Goal: Transaction & Acquisition: Obtain resource

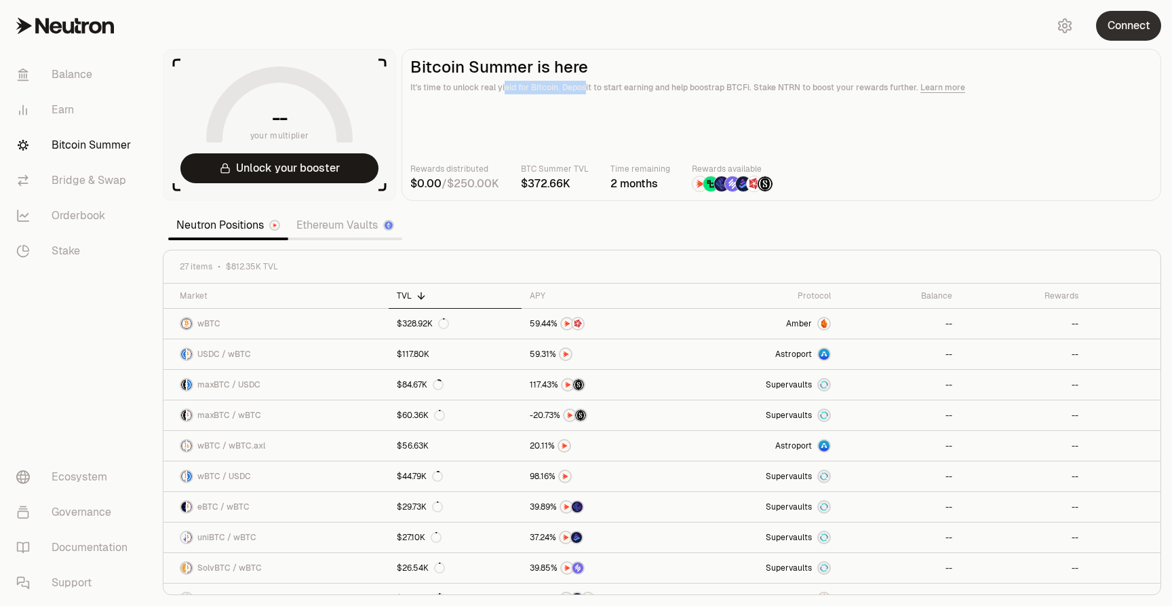
click at [1130, 22] on button "Connect" at bounding box center [1128, 26] width 65 height 30
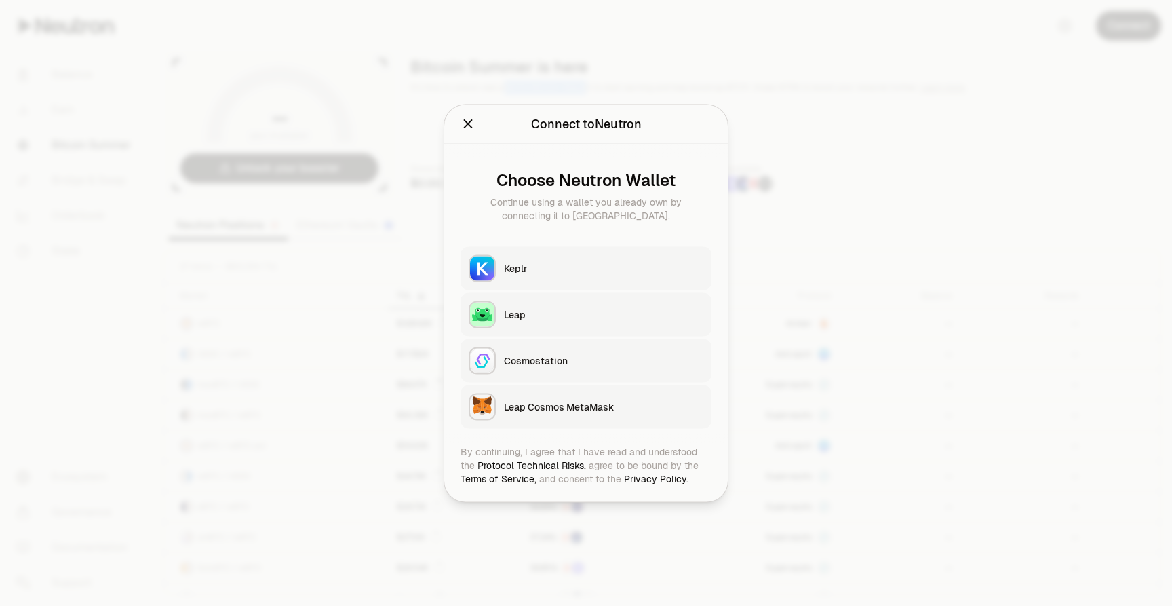
click at [604, 267] on div "Keplr" at bounding box center [603, 268] width 199 height 14
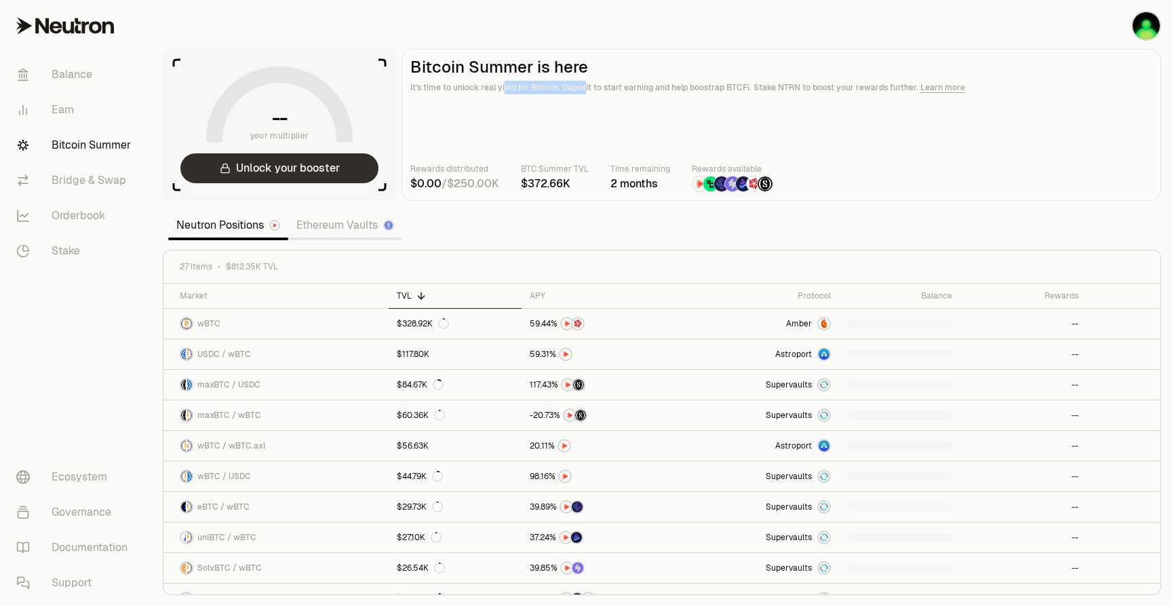
click at [286, 171] on button "Unlock your booster" at bounding box center [279, 168] width 198 height 30
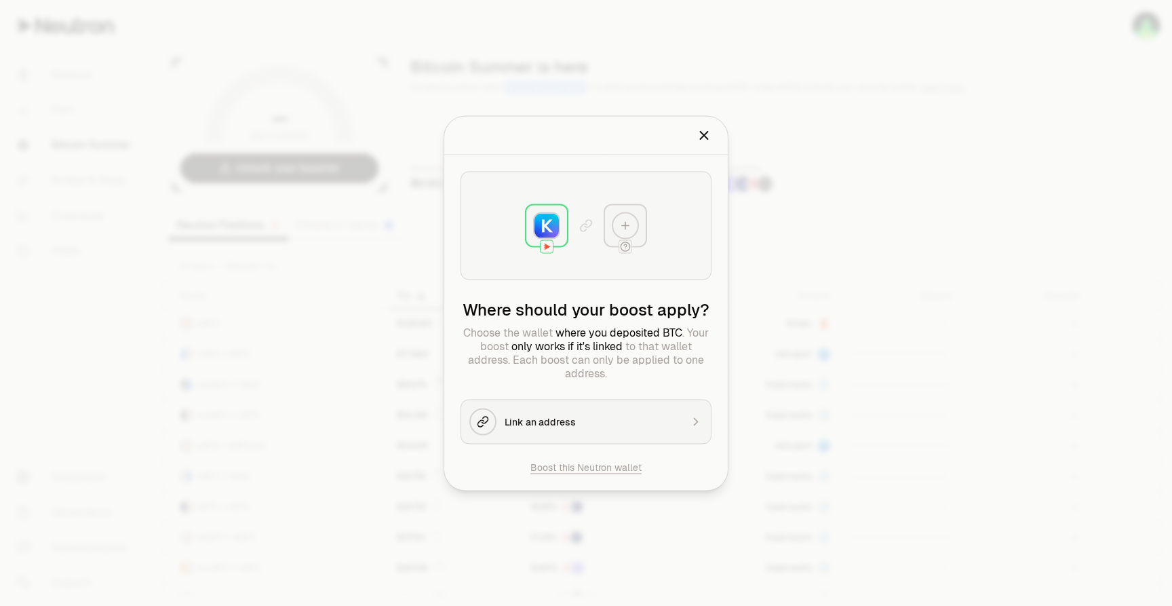
click at [546, 423] on div "Link an address" at bounding box center [593, 422] width 176 height 14
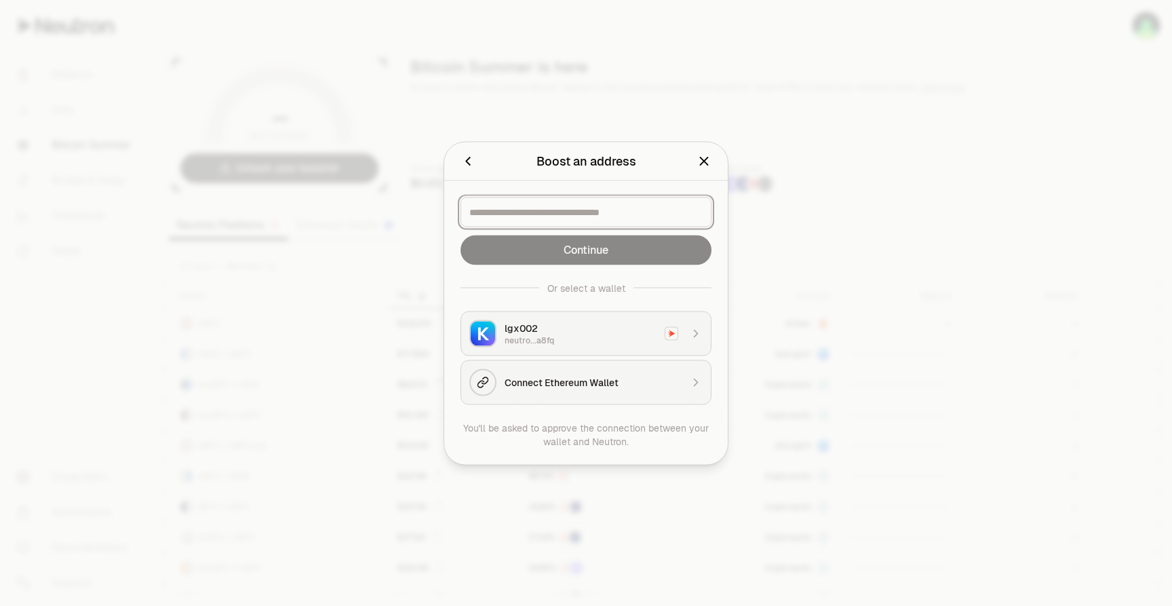
click at [571, 211] on input at bounding box center [585, 212] width 233 height 14
click at [548, 344] on div "neutro...a8fq" at bounding box center [581, 339] width 152 height 11
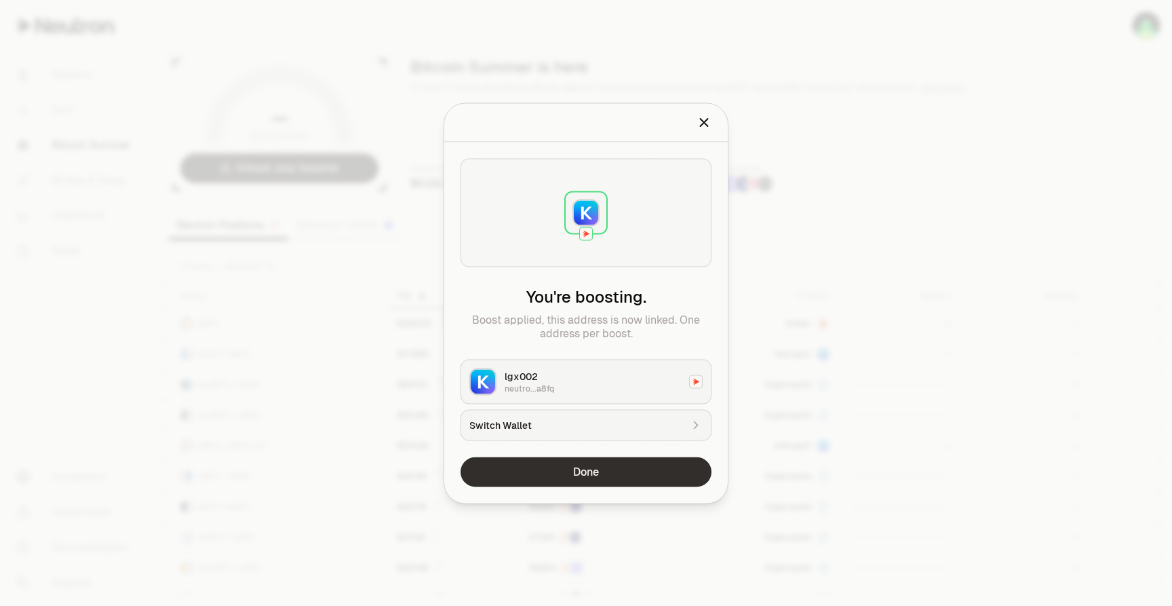
click at [569, 469] on button "Done" at bounding box center [586, 472] width 251 height 30
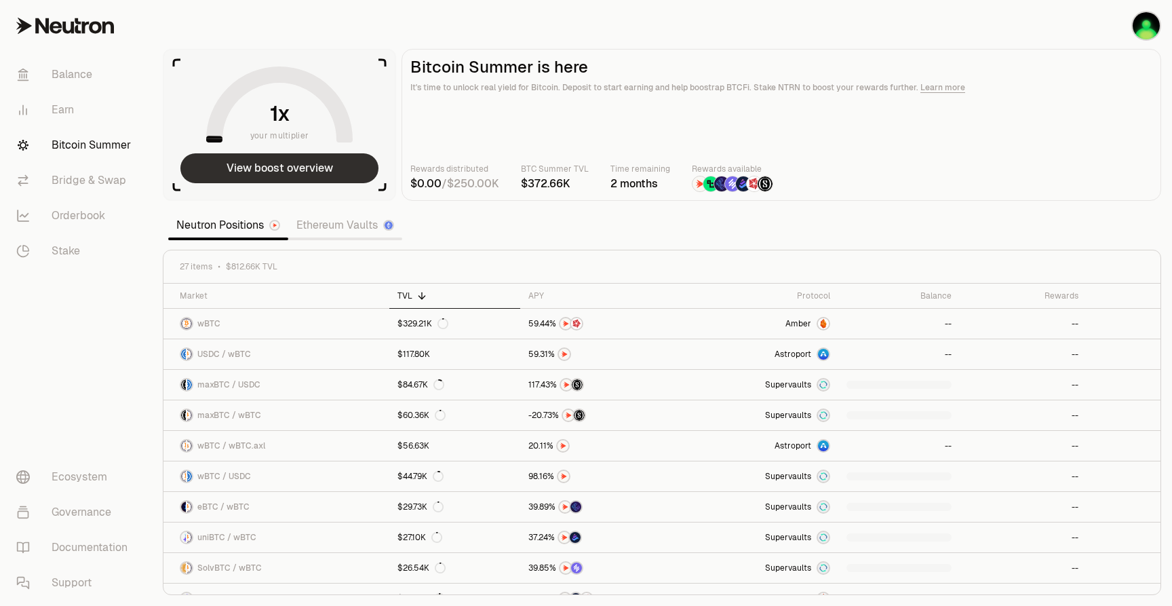
click at [291, 171] on button "View boost overview" at bounding box center [279, 168] width 198 height 30
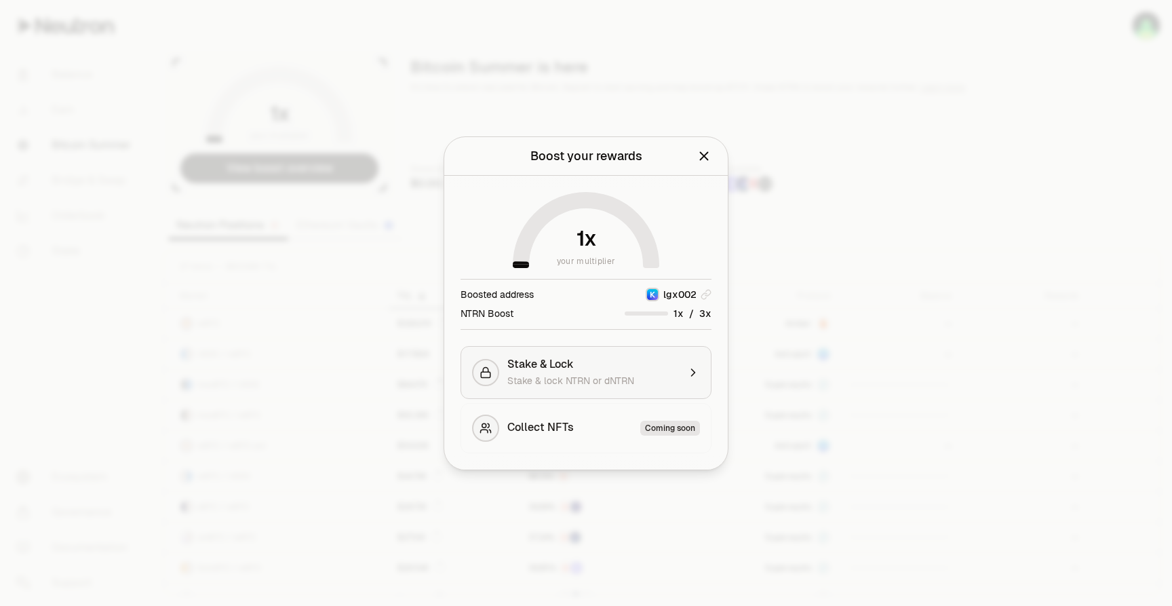
click at [623, 370] on div "Stake & Lock Stake & lock NTRN or dNTRN" at bounding box center [592, 373] width 171 height 30
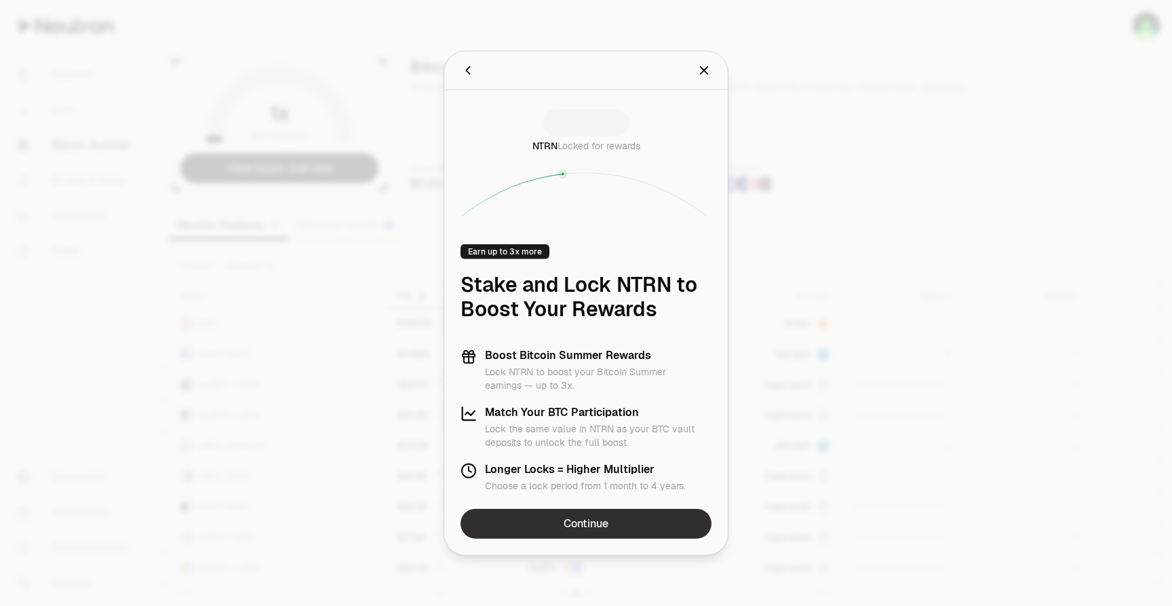
click at [580, 519] on link "Continue" at bounding box center [586, 524] width 251 height 30
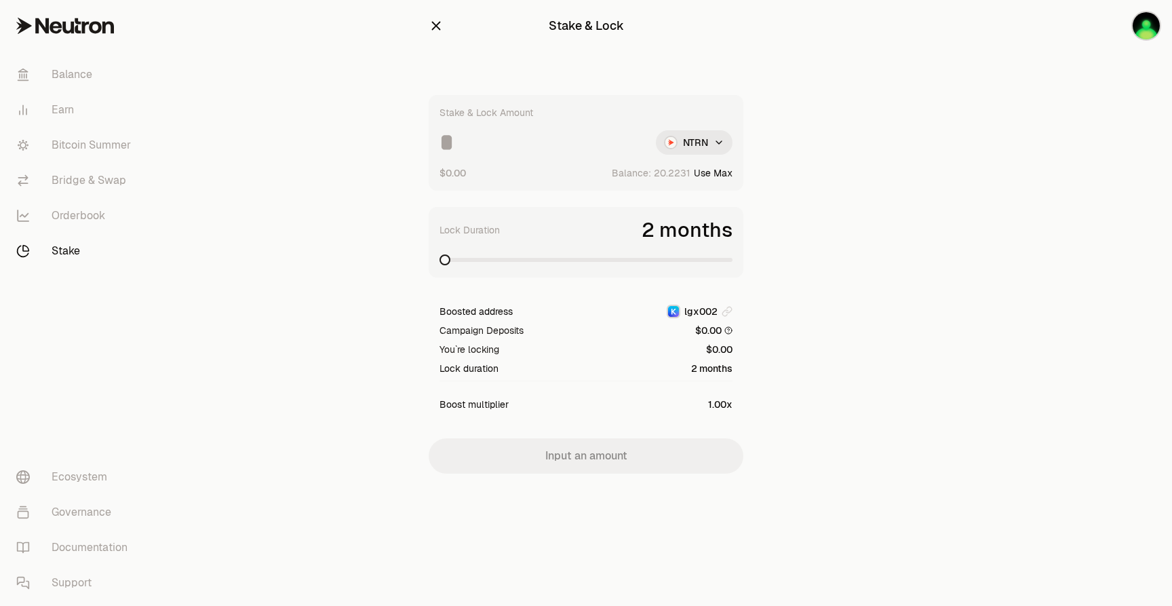
click at [682, 140] on html "Balance Earn Bitcoin Summer Bridge & Swap Orderbook Stake Ecosystem Governance …" at bounding box center [586, 303] width 1172 height 606
click at [463, 221] on html "Balance Earn Bitcoin Summer Bridge & Swap Orderbook Stake Ecosystem Governance …" at bounding box center [586, 303] width 1172 height 606
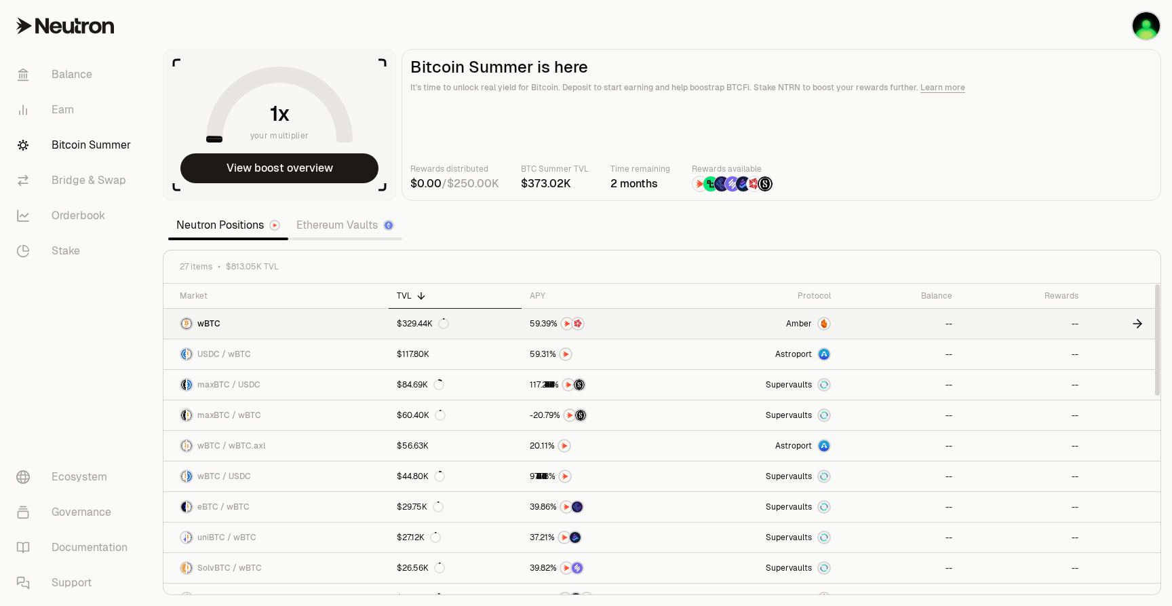
click at [486, 329] on link "$329.44K" at bounding box center [455, 324] width 133 height 30
click at [320, 223] on link "Ethereum Vaults" at bounding box center [345, 225] width 114 height 27
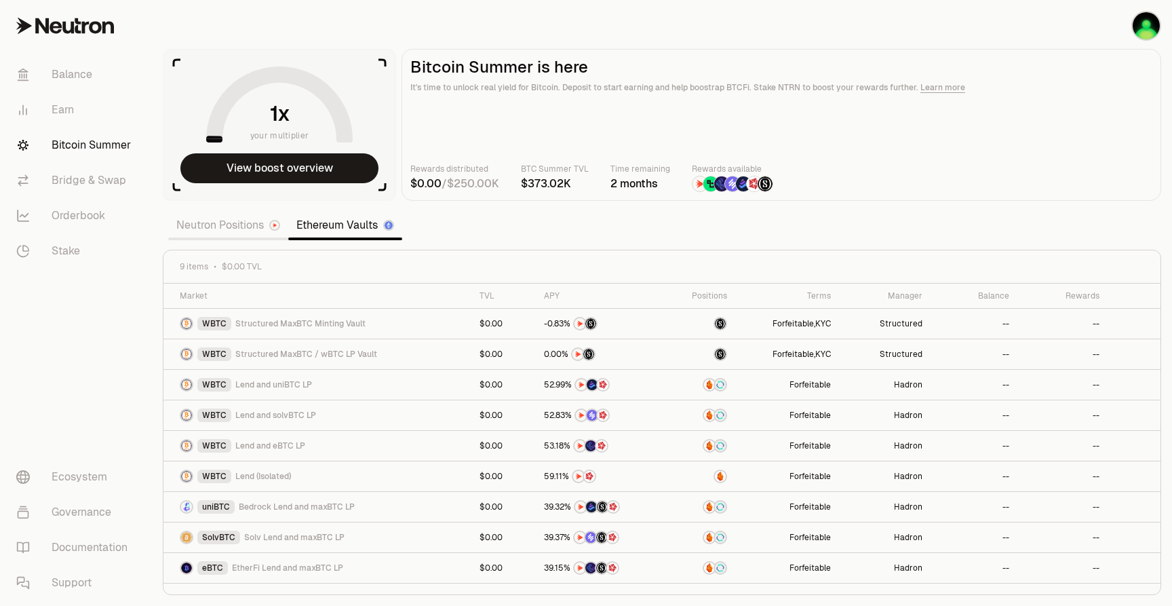
click at [235, 239] on div "Neutron Positions Ethereum Vaults" at bounding box center [285, 225] width 234 height 30
click at [240, 229] on link "Neutron Positions" at bounding box center [228, 225] width 120 height 27
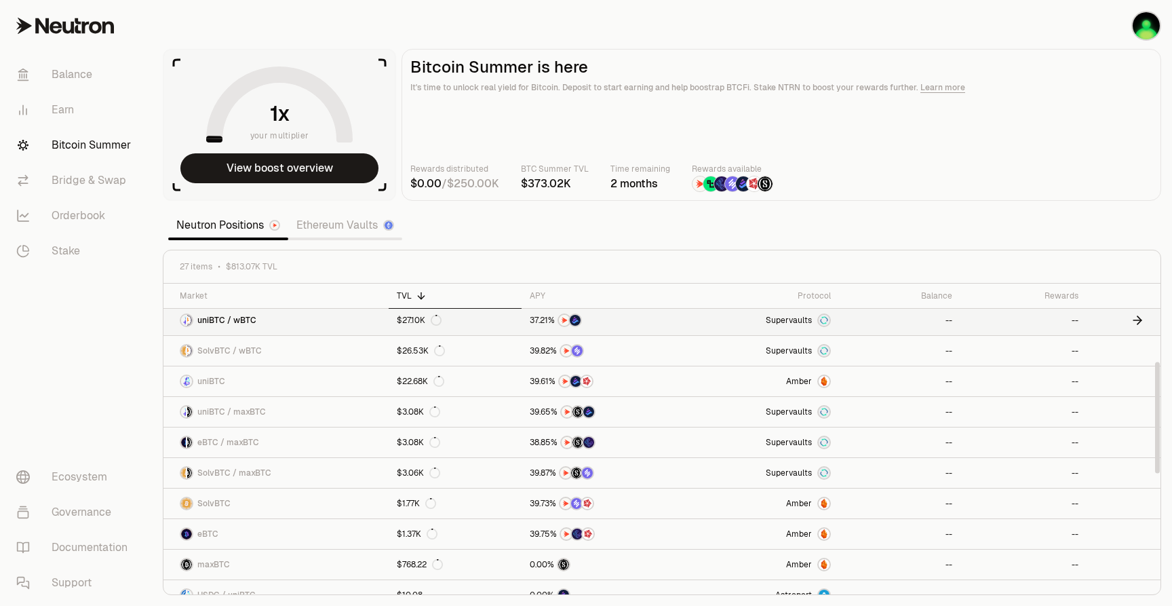
scroll to position [216, 0]
click at [814, 506] on div "Amber" at bounding box center [808, 505] width 45 height 14
click at [113, 184] on link "Bridge & Swap" at bounding box center [75, 180] width 141 height 35
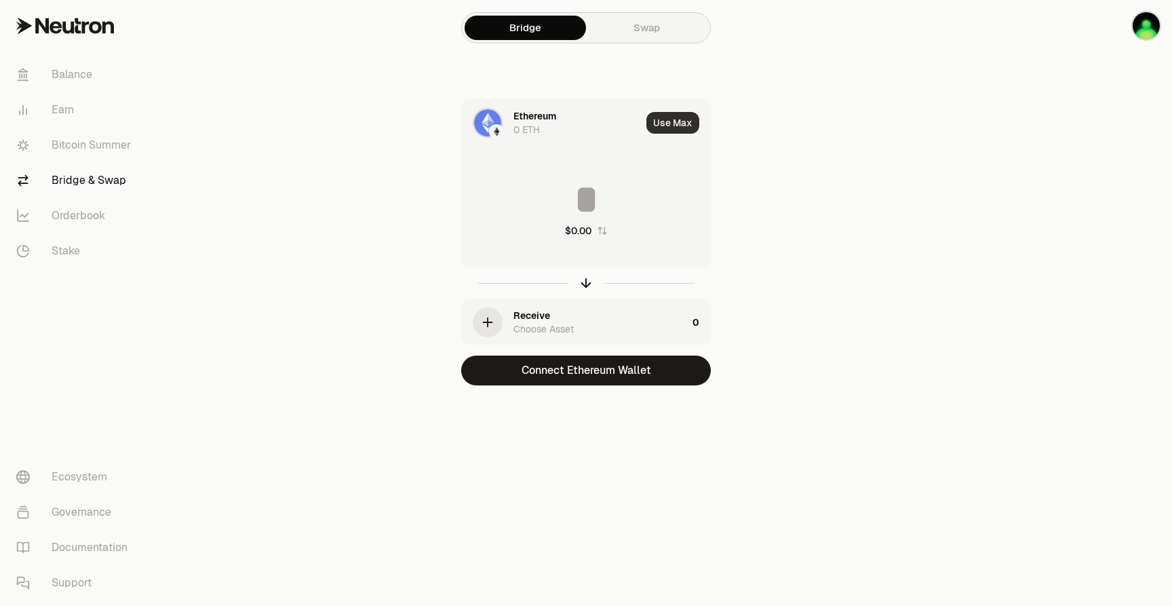
click at [672, 119] on button "Use Max" at bounding box center [673, 123] width 53 height 22
type input "*"
click at [670, 119] on div "Using Max" at bounding box center [674, 123] width 73 height 46
